Goal: Task Accomplishment & Management: Use online tool/utility

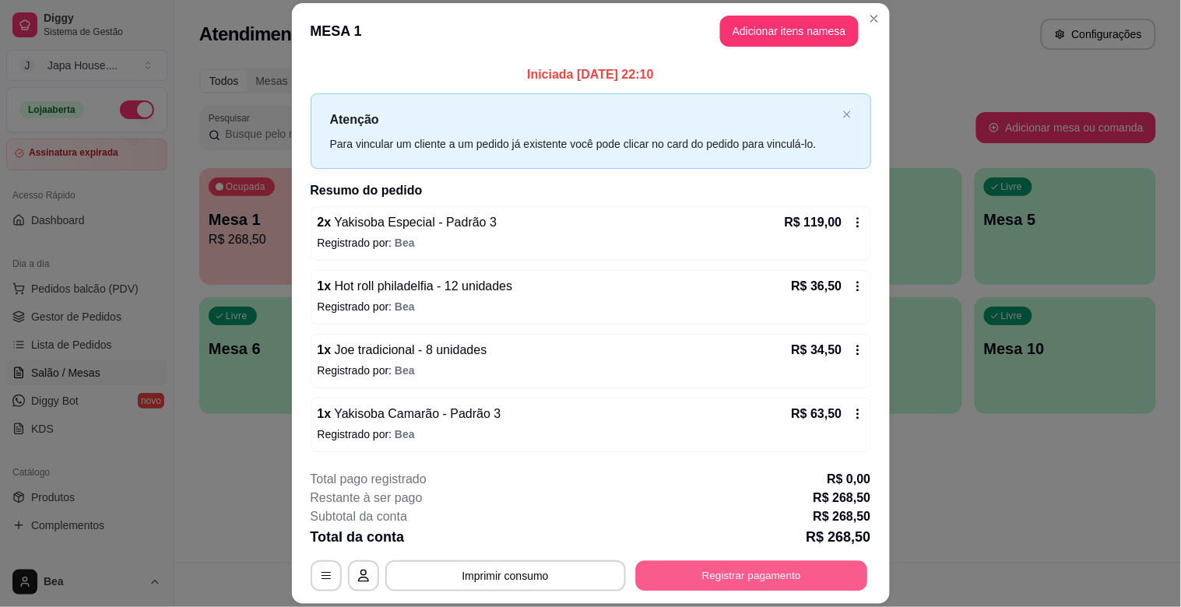
click at [710, 567] on button "Registrar pagamento" at bounding box center [751, 576] width 232 height 30
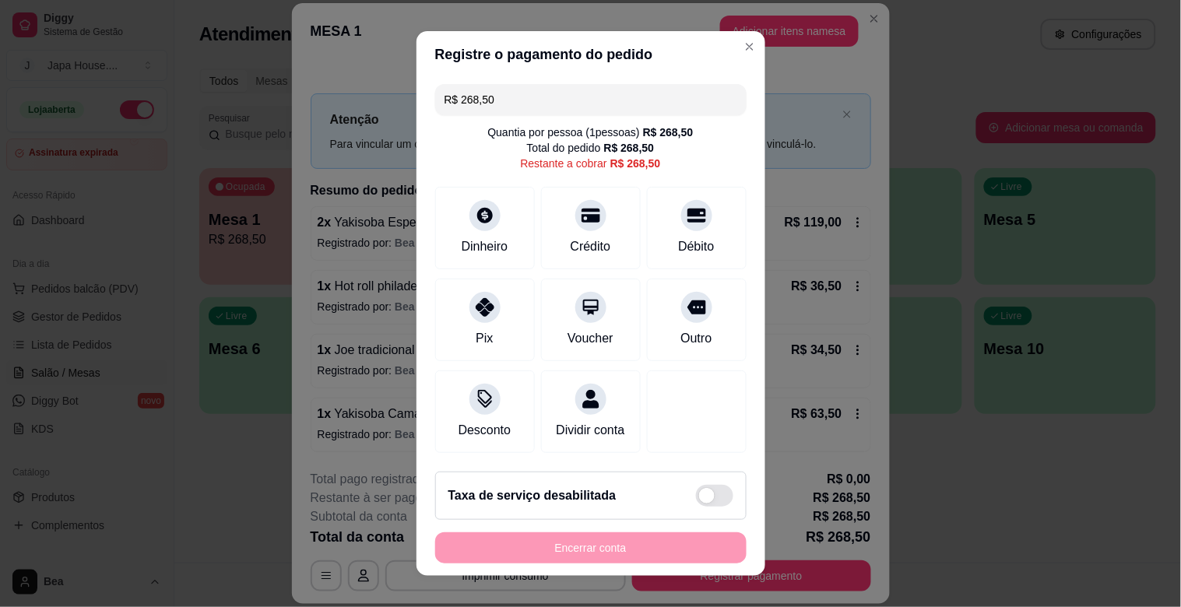
click at [548, 95] on input "R$ 268,50" at bounding box center [590, 99] width 293 height 31
click at [468, 226] on div at bounding box center [485, 211] width 34 height 34
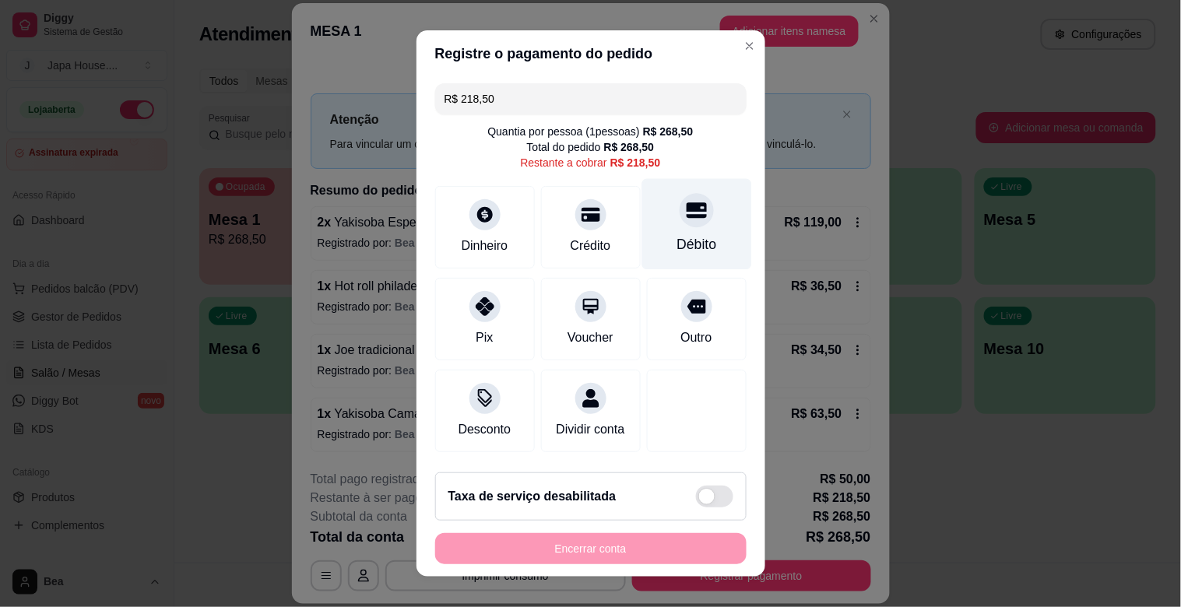
click at [641, 237] on div "Débito" at bounding box center [696, 224] width 110 height 91
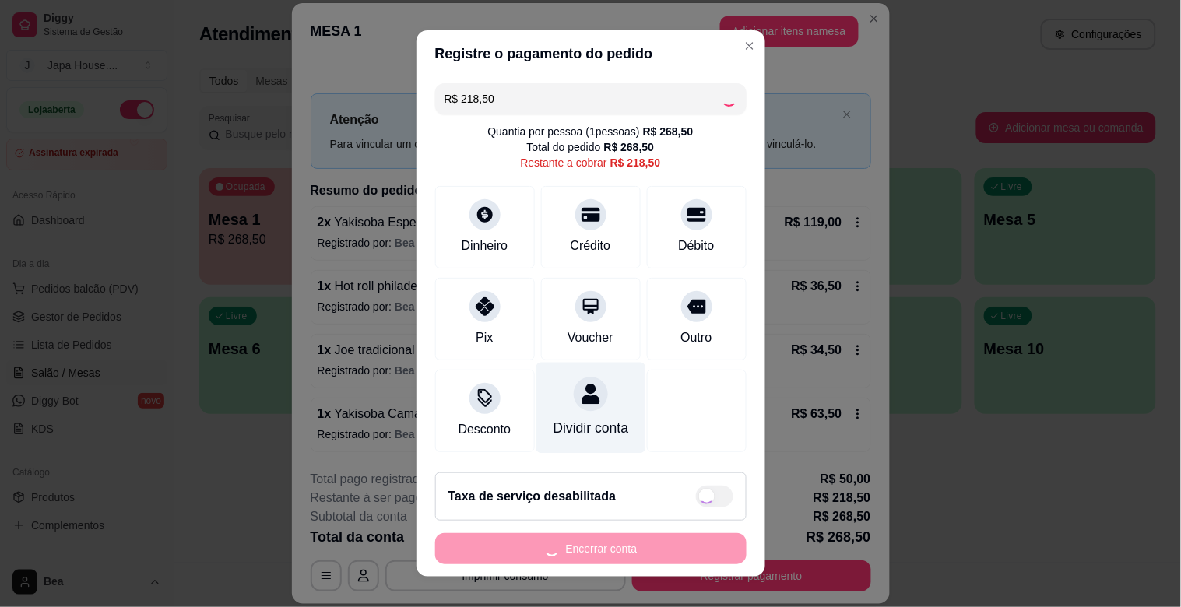
type input "R$ 0,00"
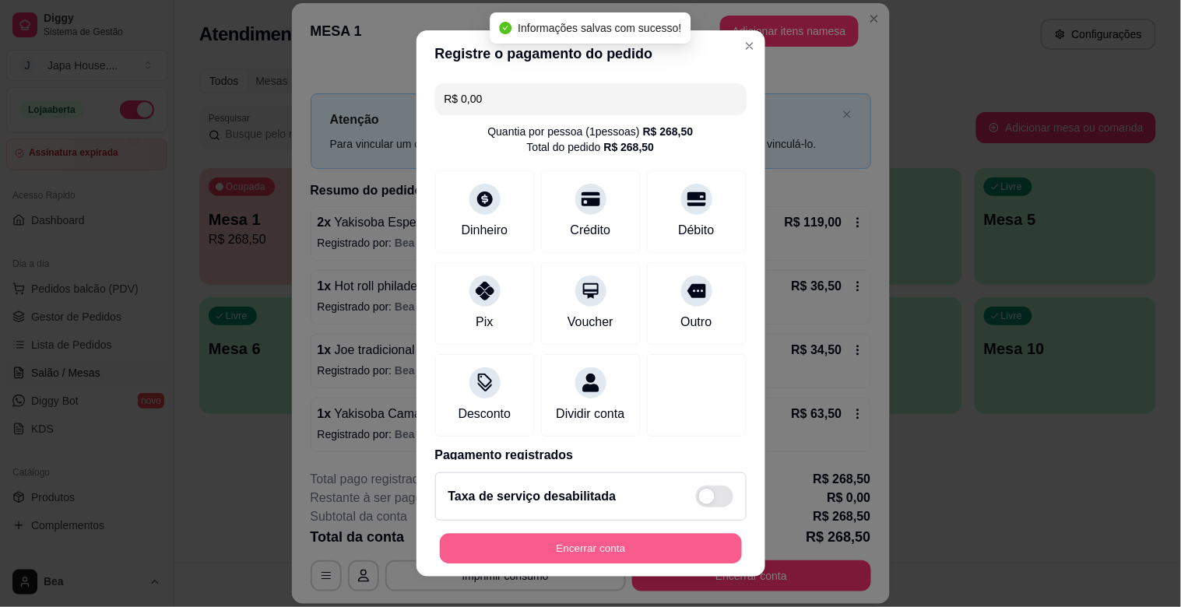
click at [589, 546] on button "Encerrar conta" at bounding box center [591, 549] width 302 height 30
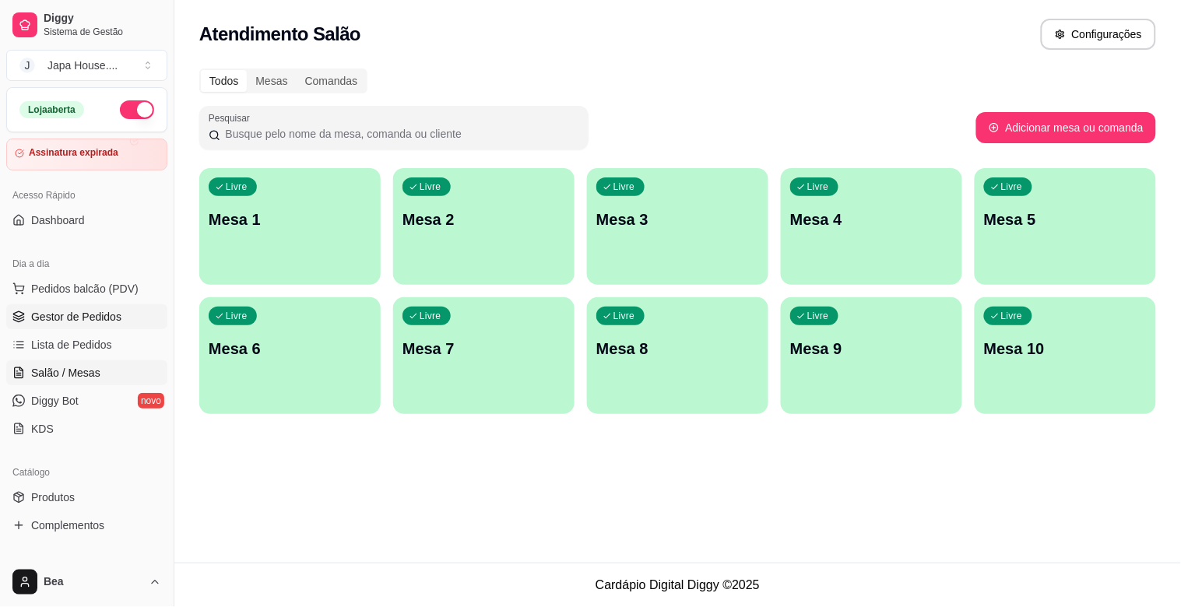
click at [130, 321] on link "Gestor de Pedidos" at bounding box center [86, 316] width 161 height 25
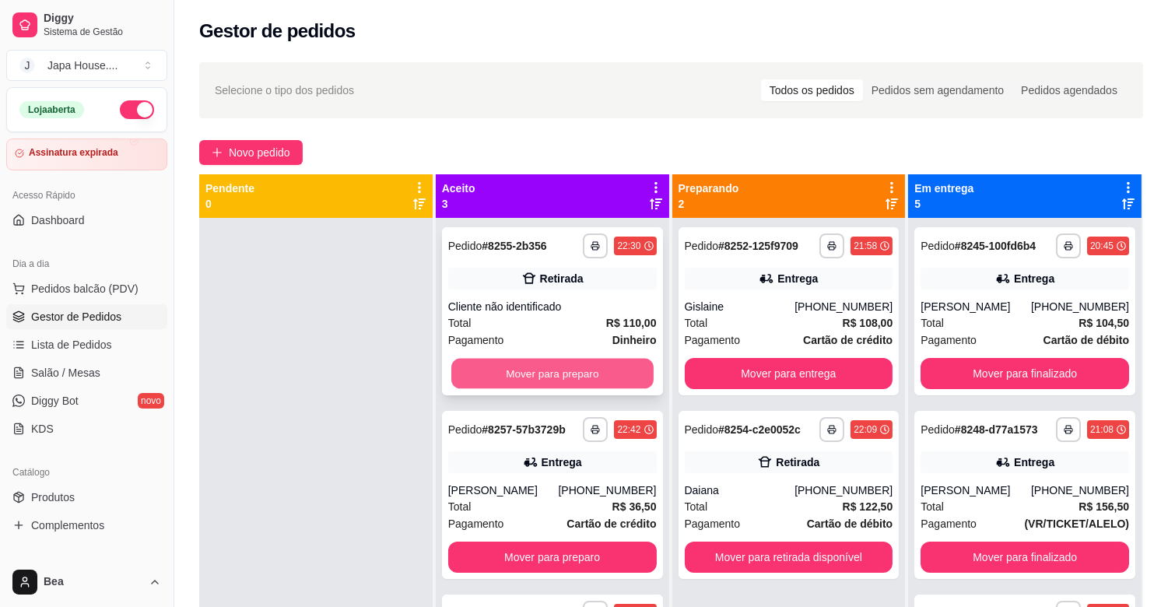
click at [578, 370] on button "Mover para preparo" at bounding box center [552, 374] width 202 height 30
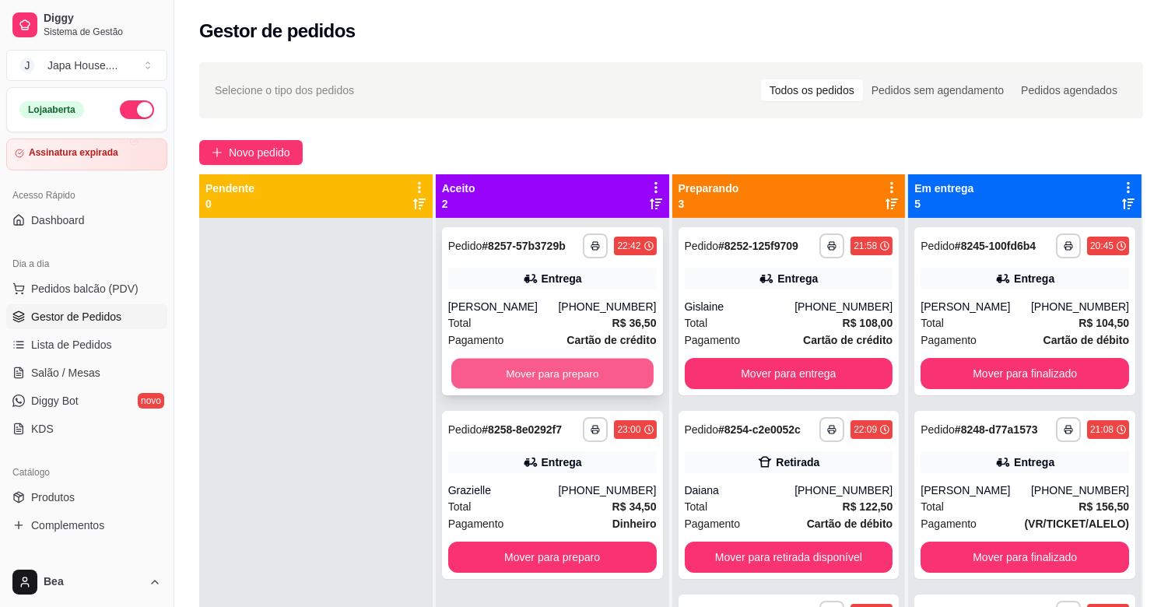
click at [609, 370] on button "Mover para preparo" at bounding box center [552, 374] width 202 height 30
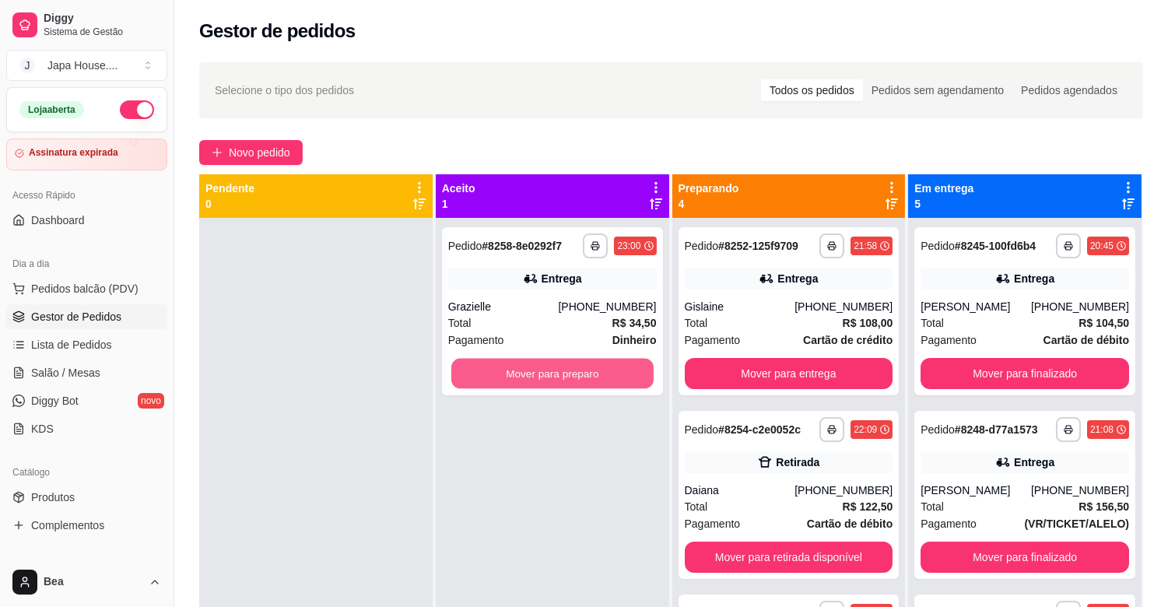
click at [609, 370] on button "Mover para preparo" at bounding box center [552, 374] width 202 height 30
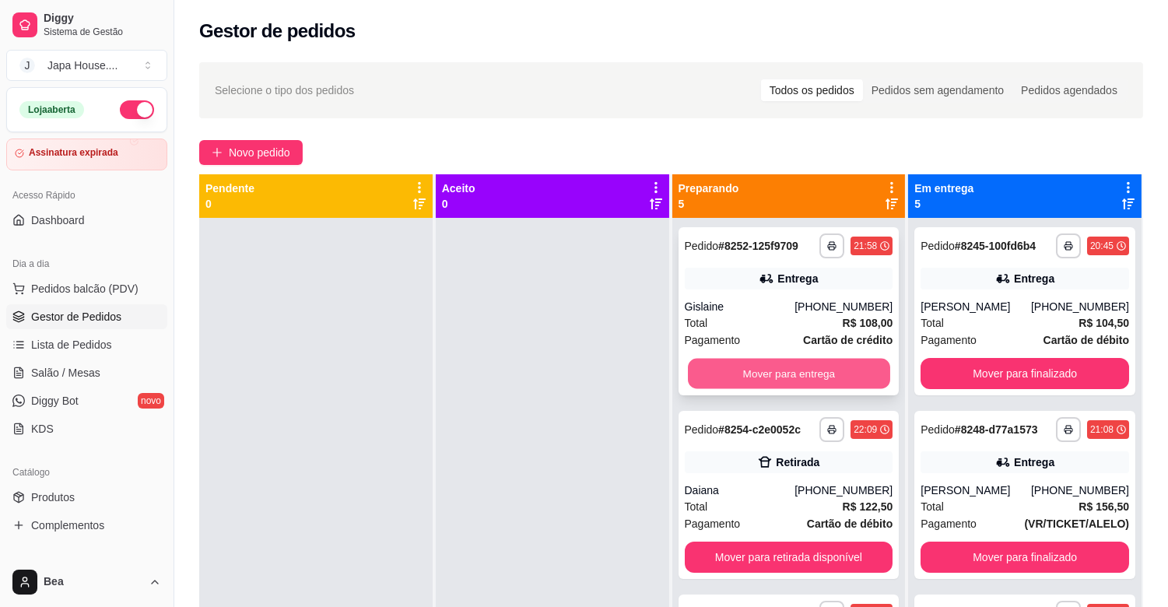
click at [737, 364] on button "Mover para entrega" at bounding box center [789, 374] width 202 height 30
click at [737, 364] on button "Mover para retirada disponível" at bounding box center [789, 374] width 202 height 30
click at [737, 364] on button "Mover para entrega" at bounding box center [789, 374] width 202 height 30
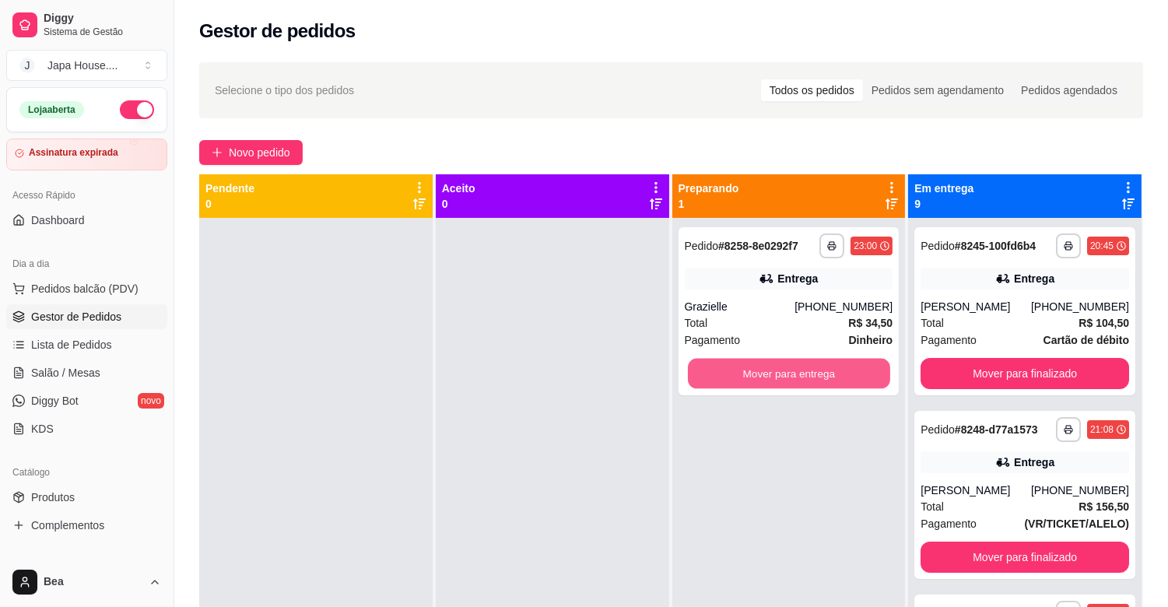
click at [737, 364] on button "Mover para entrega" at bounding box center [789, 374] width 202 height 30
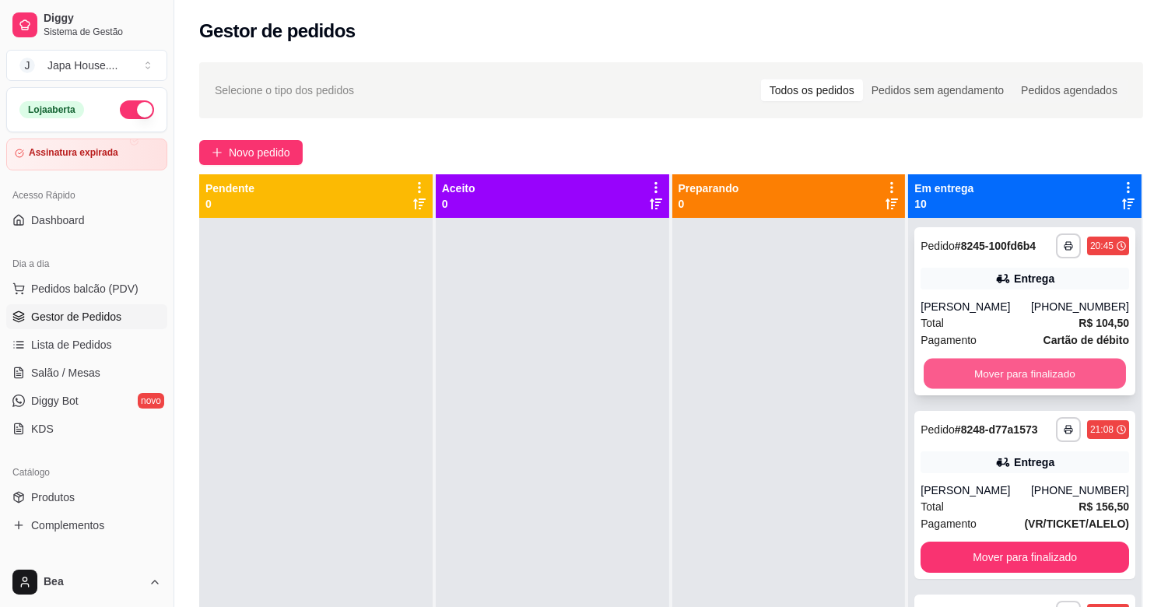
click at [934, 374] on button "Mover para finalizado" at bounding box center [1025, 374] width 202 height 30
click at [940, 368] on button "Mover para finalizado" at bounding box center [1025, 374] width 202 height 30
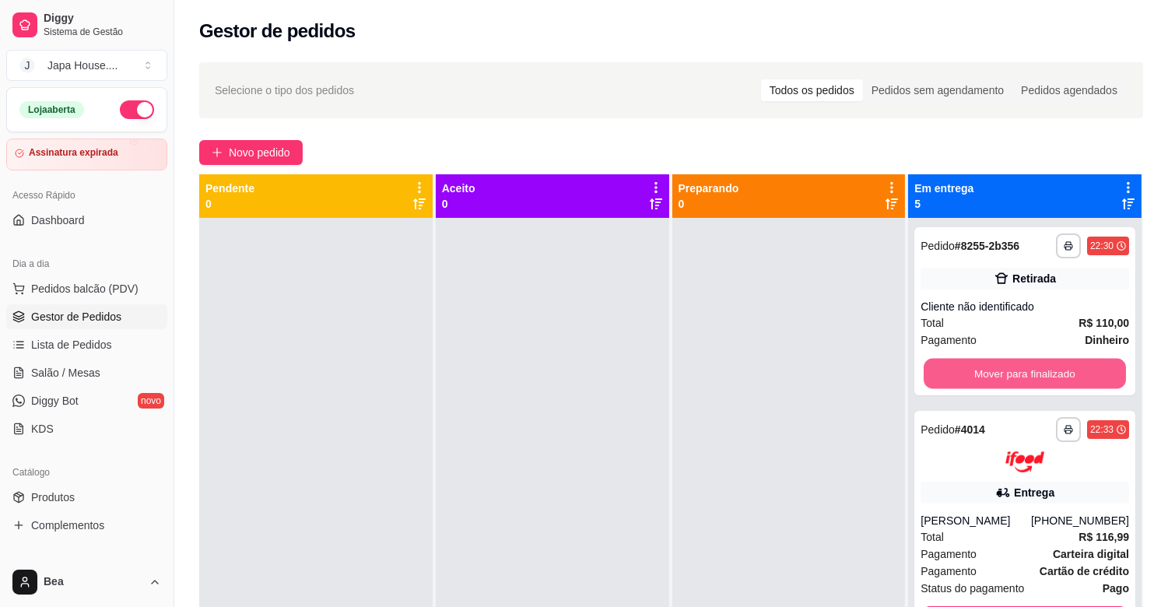
click at [940, 368] on button "Mover para finalizado" at bounding box center [1025, 374] width 202 height 30
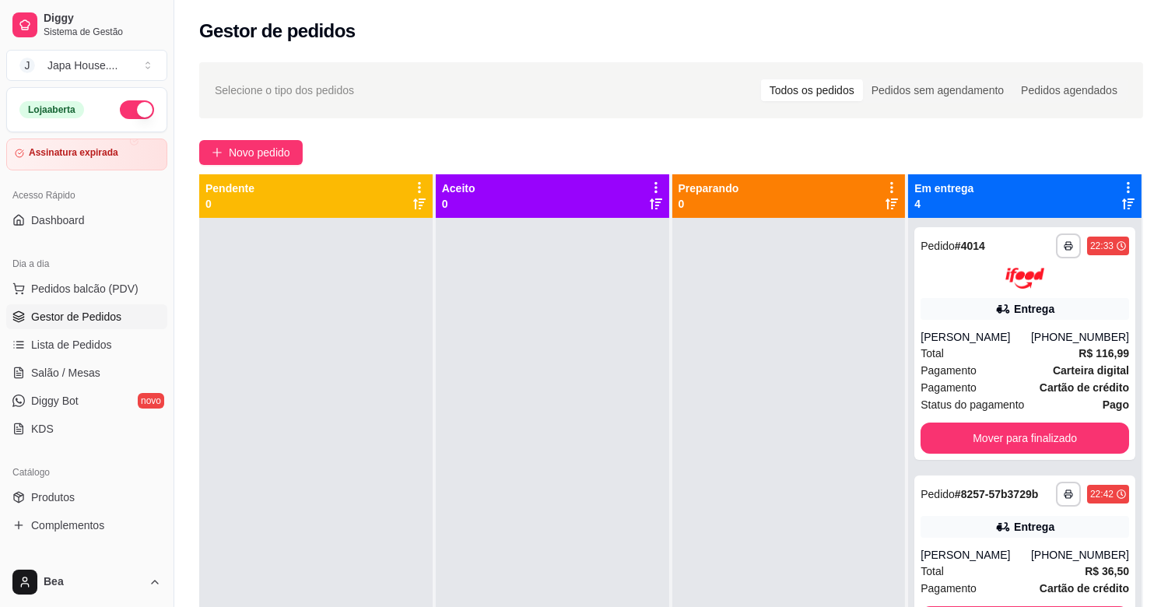
click at [940, 368] on span "Pagamento" at bounding box center [949, 370] width 56 height 17
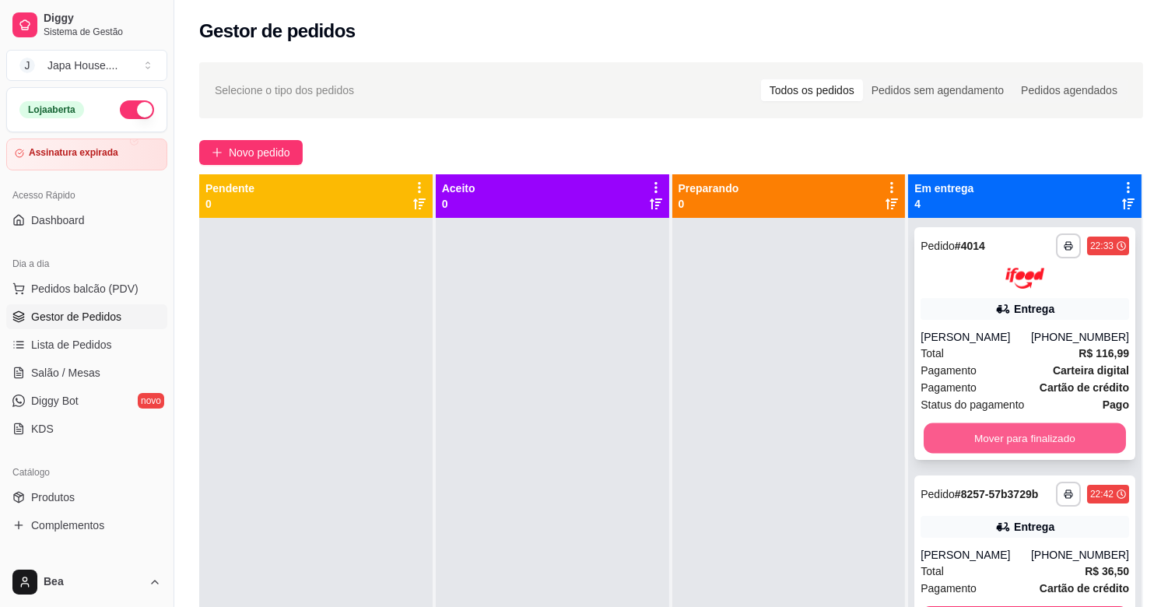
click at [982, 434] on button "Mover para finalizado" at bounding box center [1025, 438] width 202 height 30
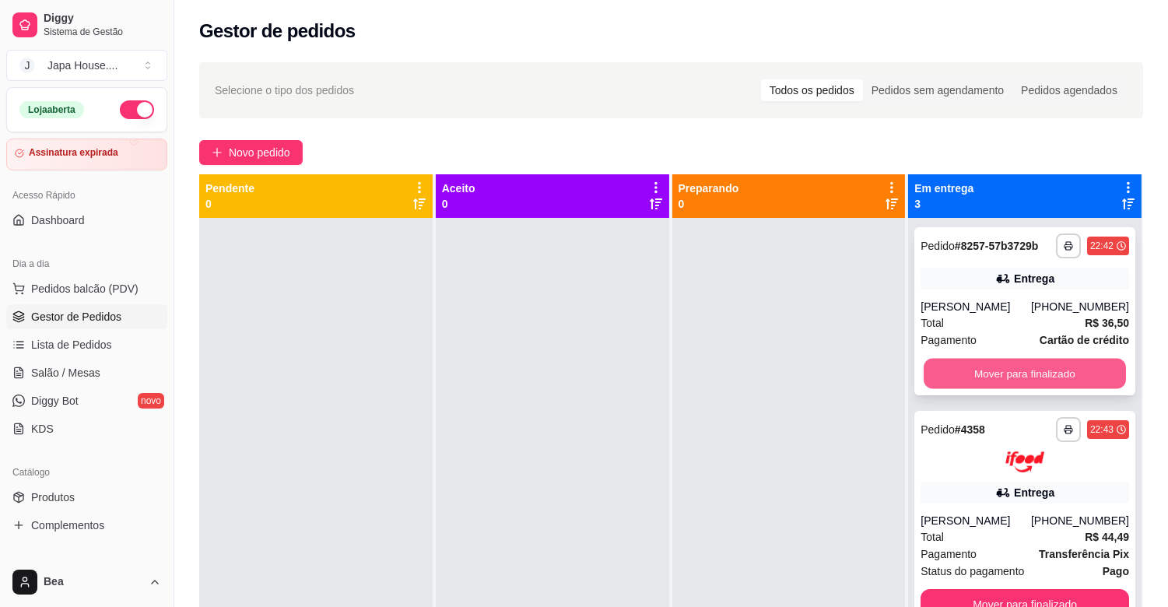
click at [1005, 380] on button "Mover para finalizado" at bounding box center [1025, 374] width 202 height 30
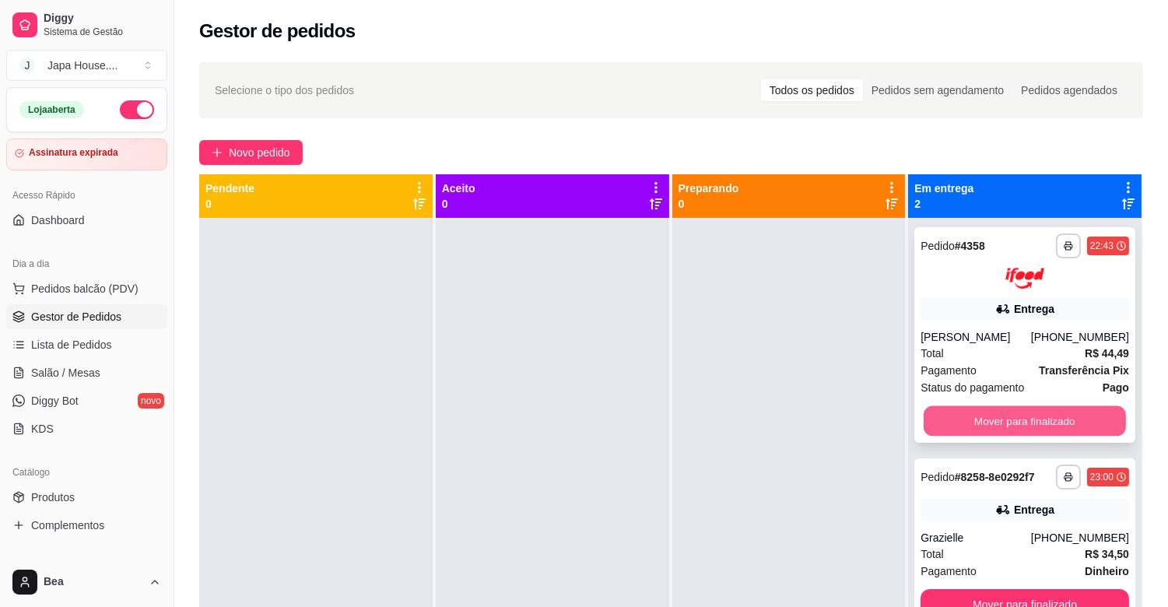
click at [1020, 419] on button "Mover para finalizado" at bounding box center [1025, 421] width 202 height 30
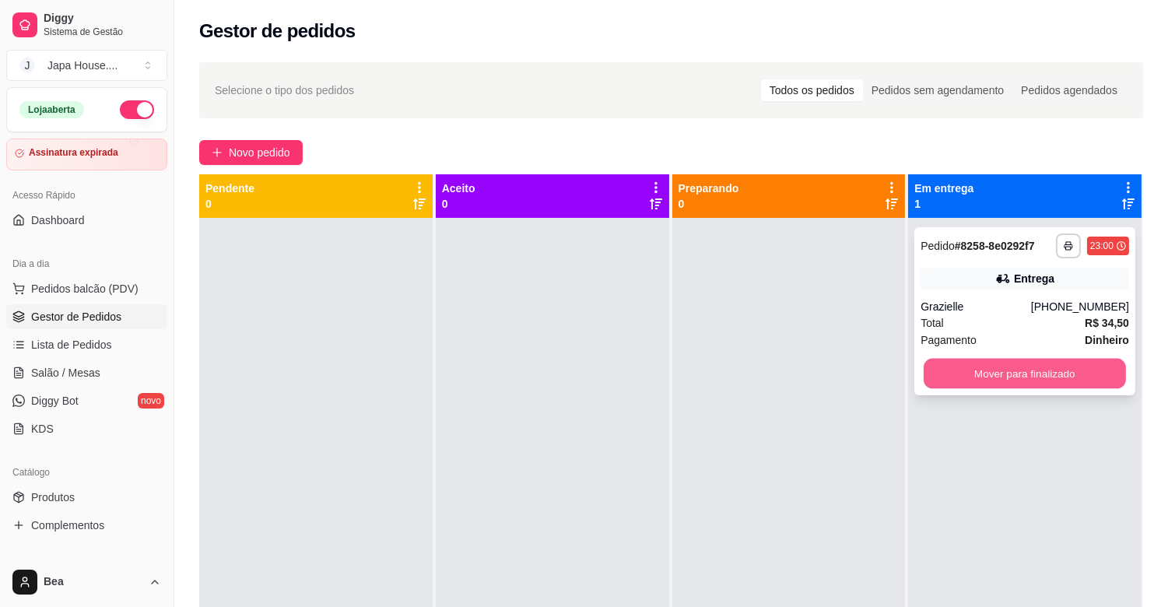
click at [1015, 372] on button "Mover para finalizado" at bounding box center [1025, 374] width 202 height 30
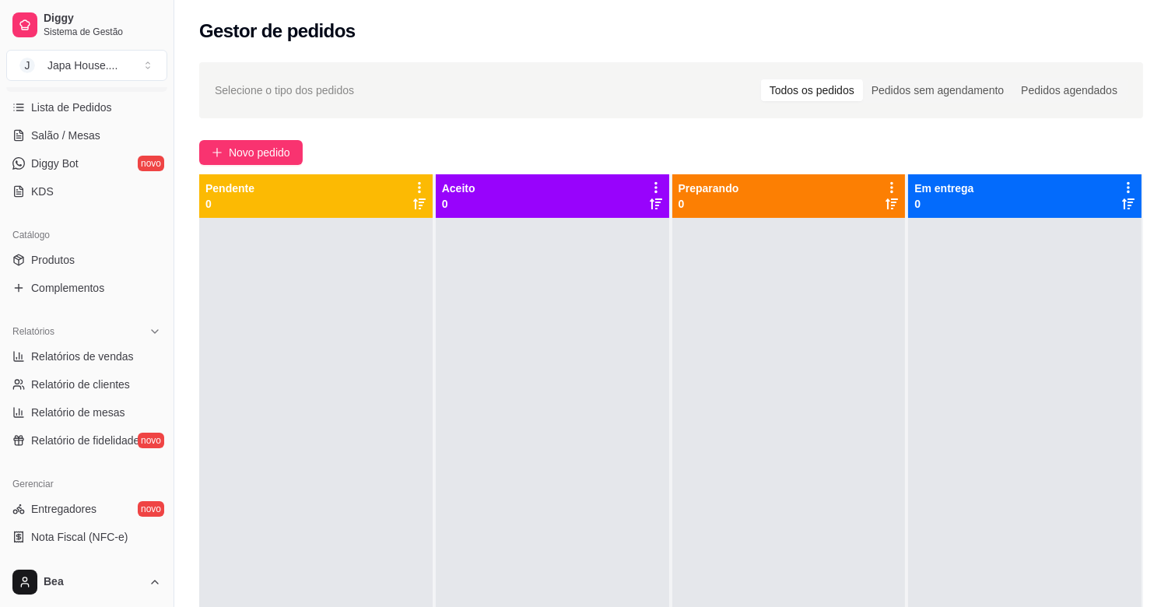
scroll to position [500, 0]
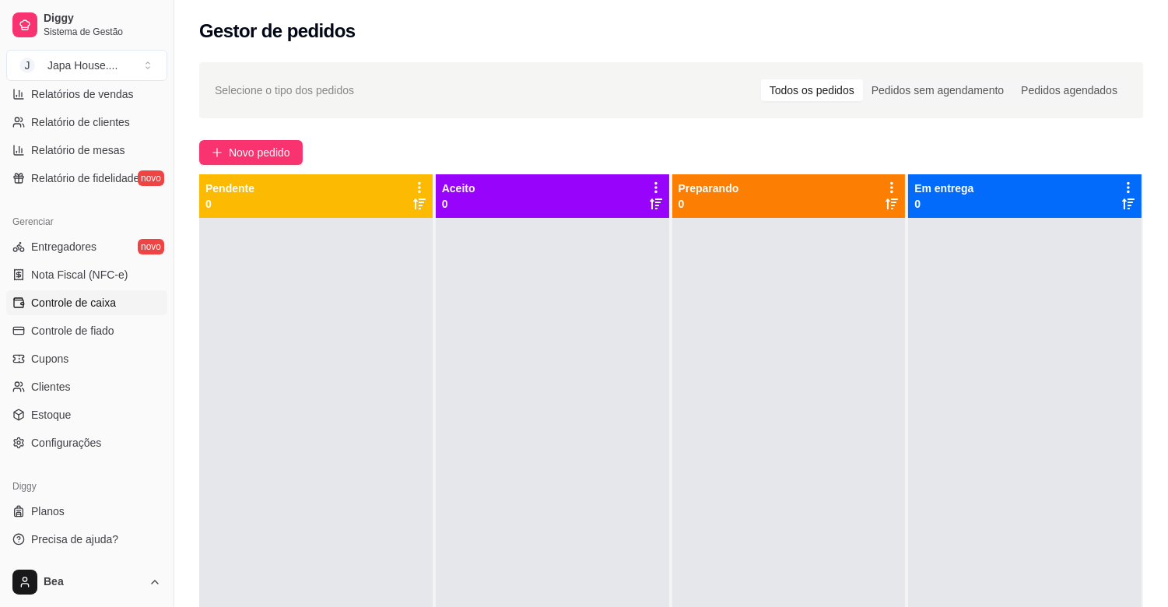
click at [96, 300] on span "Controle de caixa" at bounding box center [73, 303] width 85 height 16
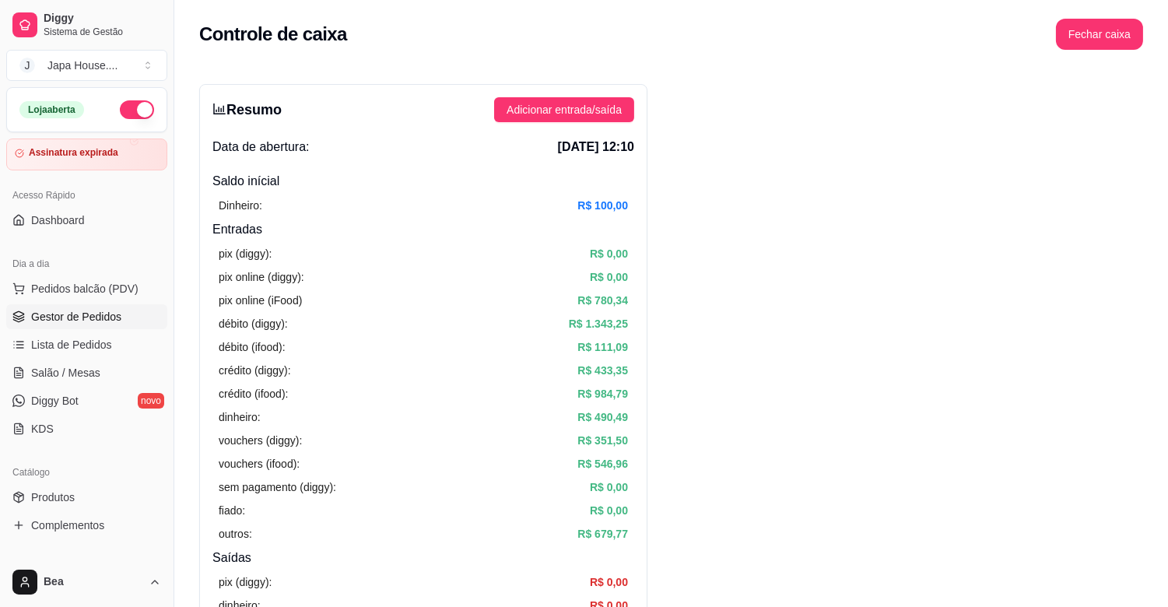
click at [126, 323] on link "Gestor de Pedidos" at bounding box center [86, 316] width 161 height 25
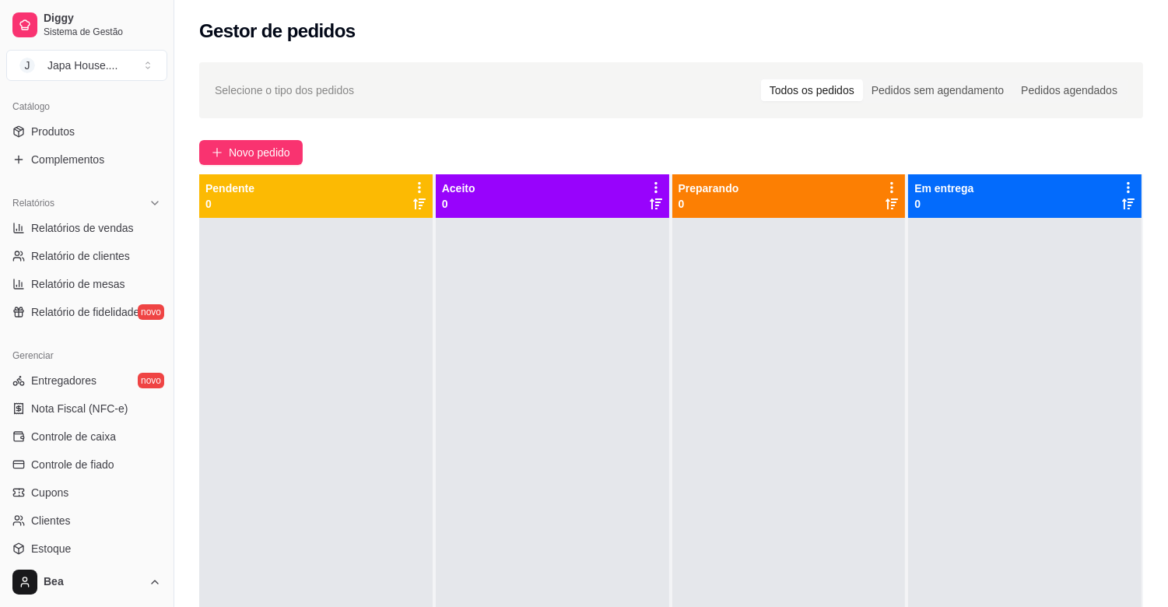
scroll to position [500, 0]
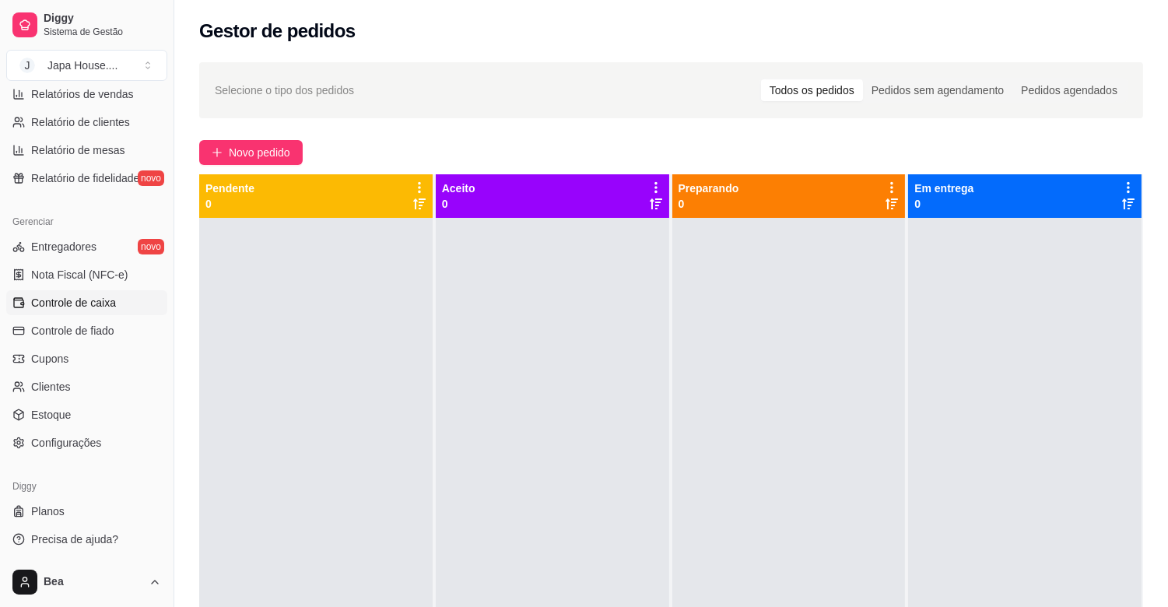
click at [127, 297] on link "Controle de caixa" at bounding box center [86, 302] width 161 height 25
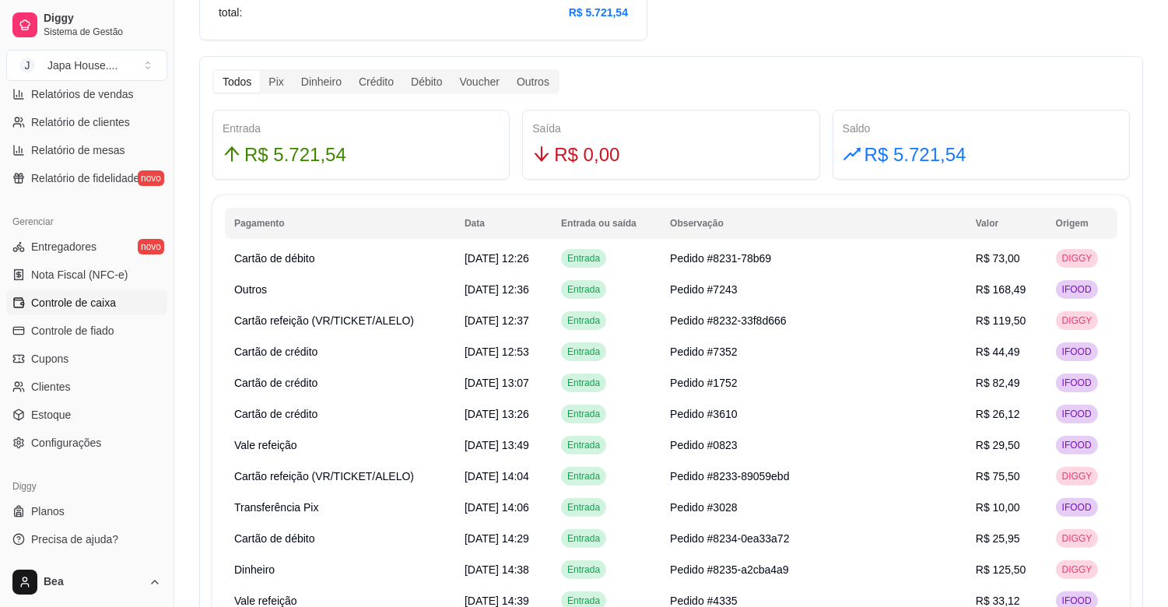
scroll to position [842, 0]
